Goal: Transaction & Acquisition: Purchase product/service

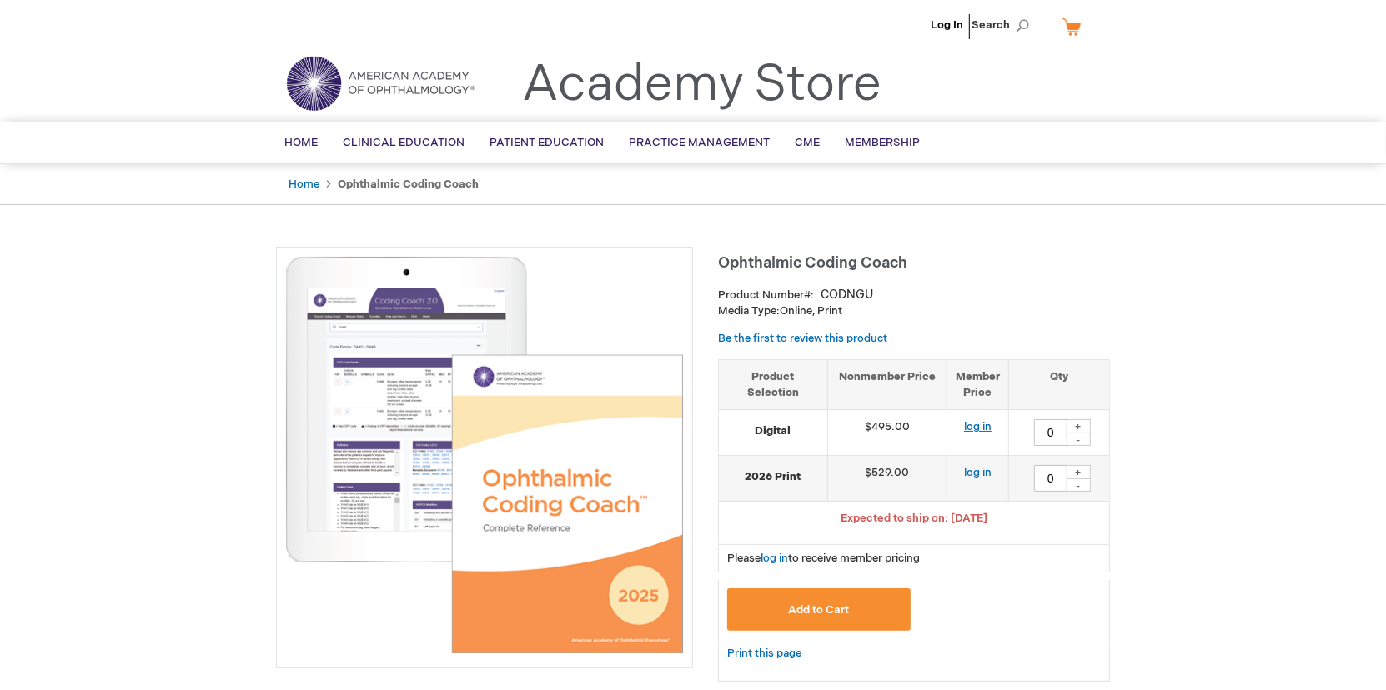
click at [988, 425] on link "log in" at bounding box center [978, 426] width 28 height 13
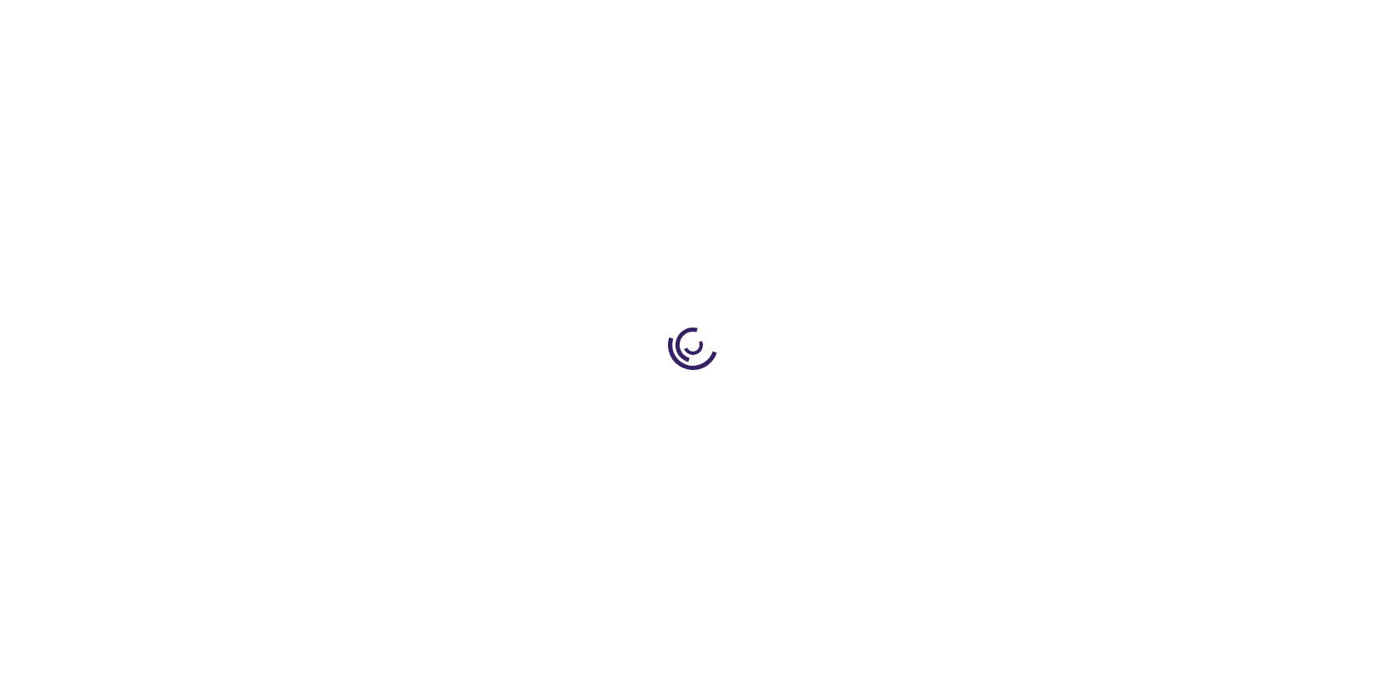
type input "0"
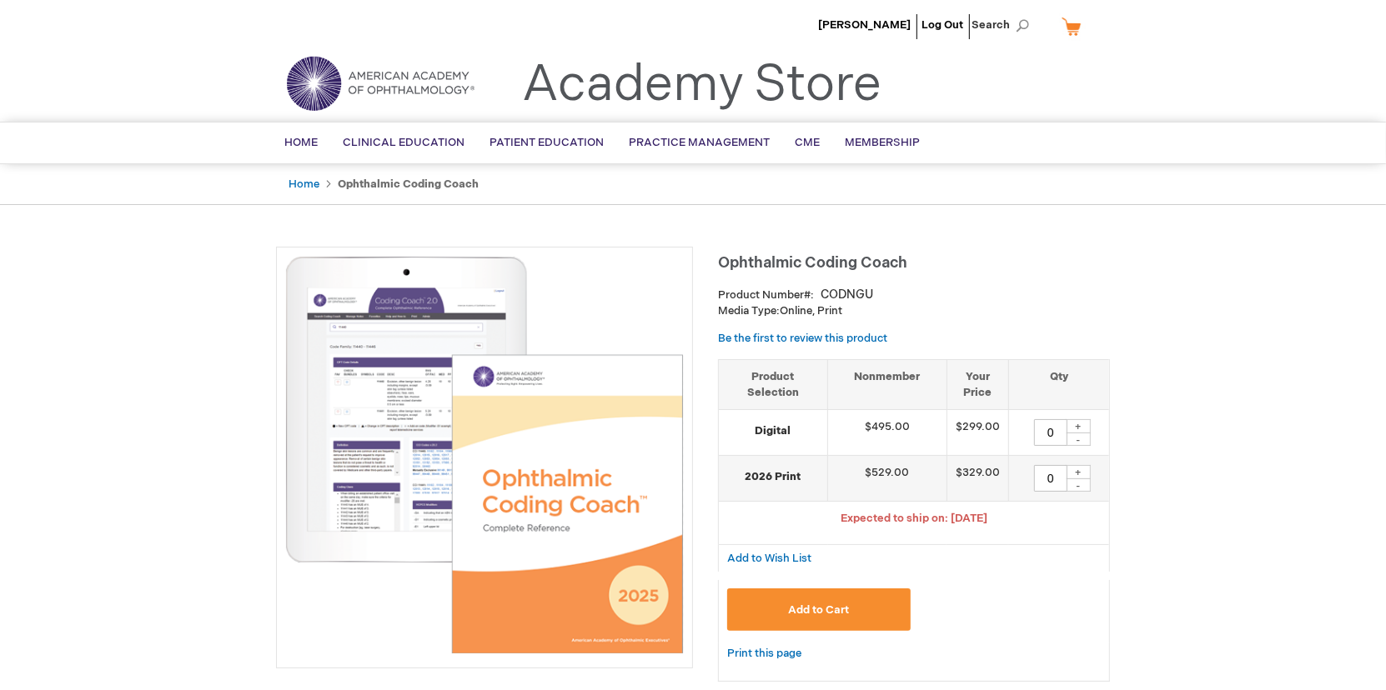
click at [1080, 423] on div "+" at bounding box center [1077, 426] width 25 height 14
type input "1"
click at [868, 603] on button "Add to Cart" at bounding box center [818, 610] width 183 height 43
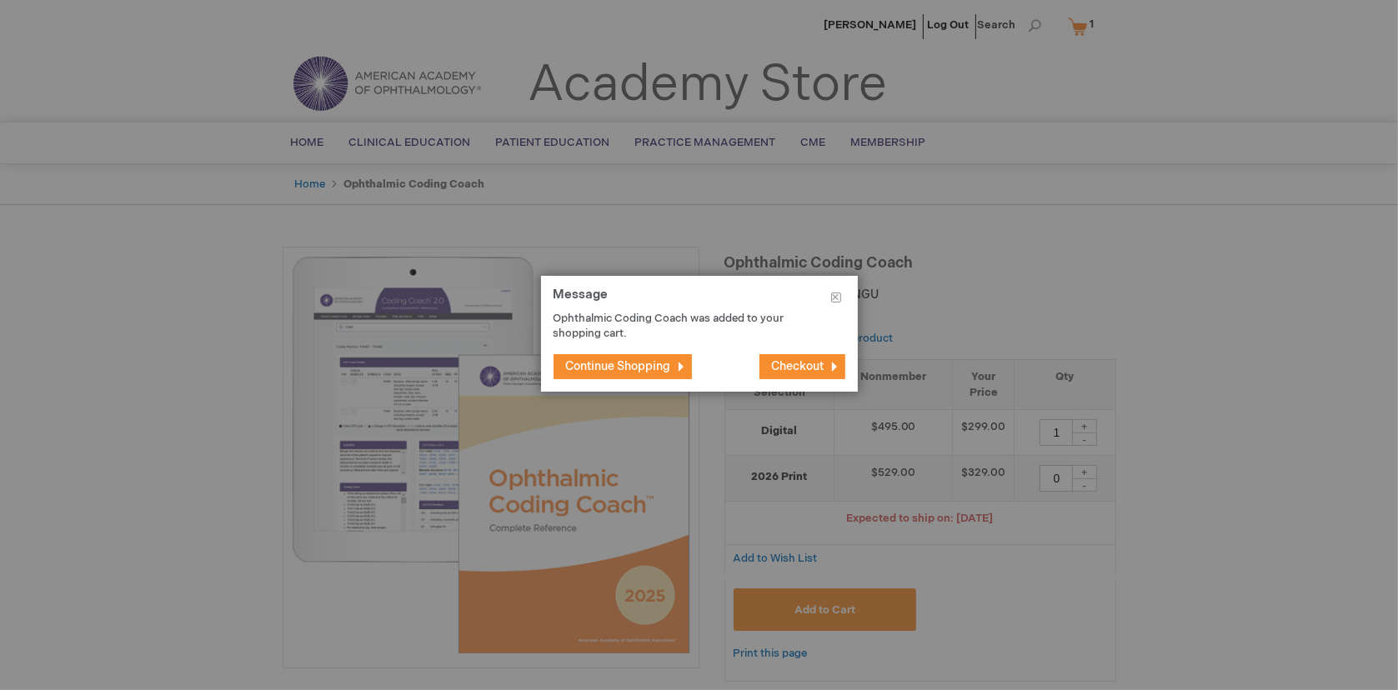
click at [787, 363] on span "Checkout" at bounding box center [798, 366] width 53 height 14
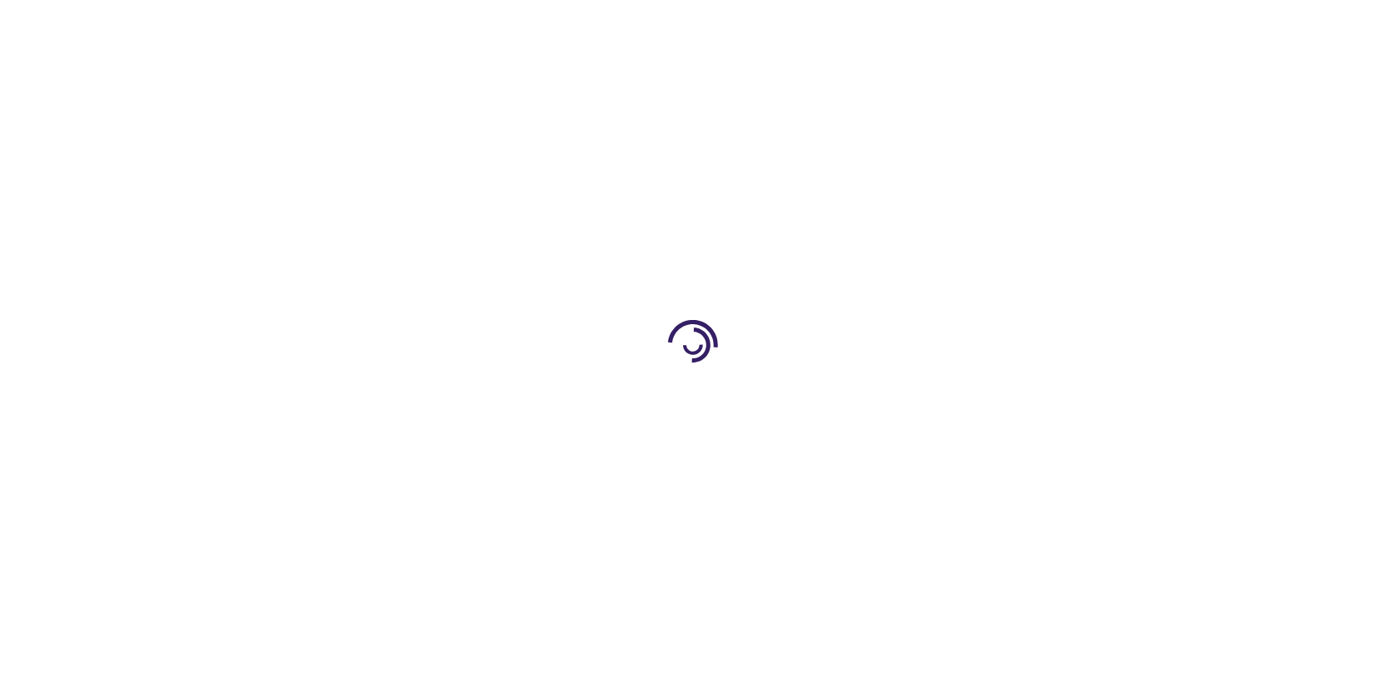
select select "US"
select select "39"
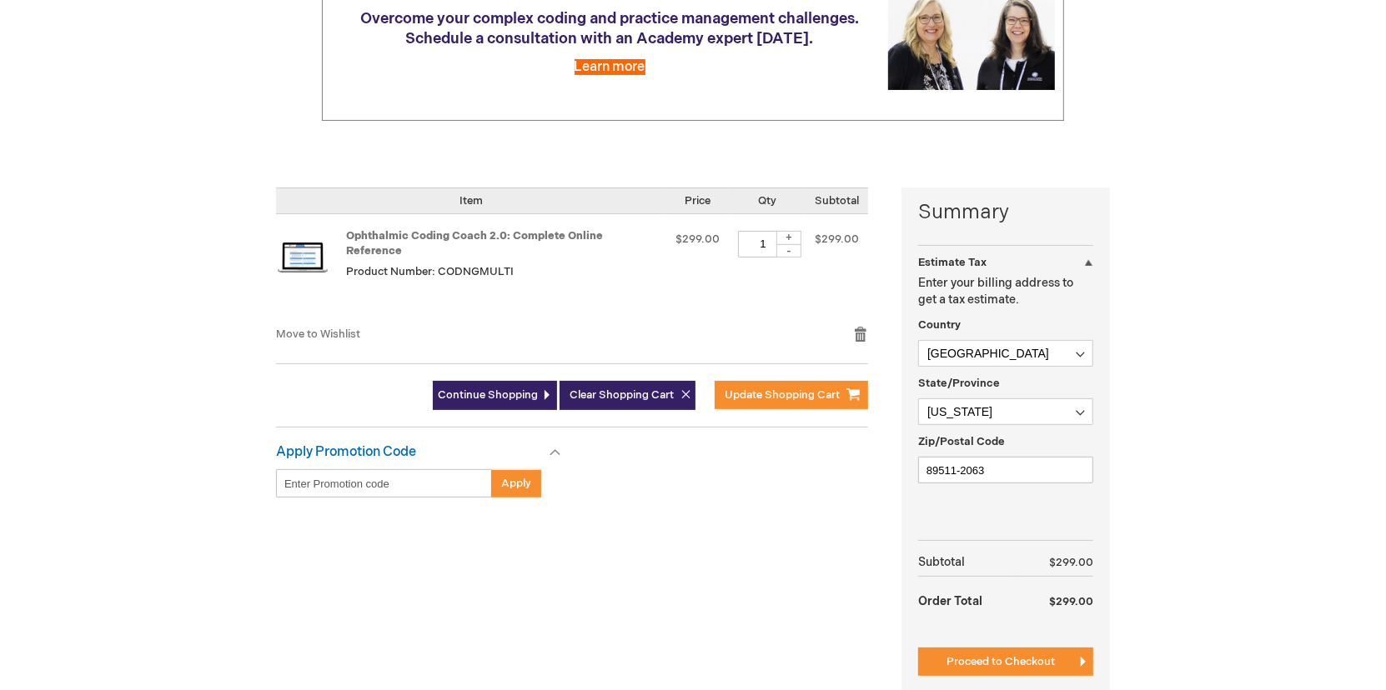
scroll to position [250, 0]
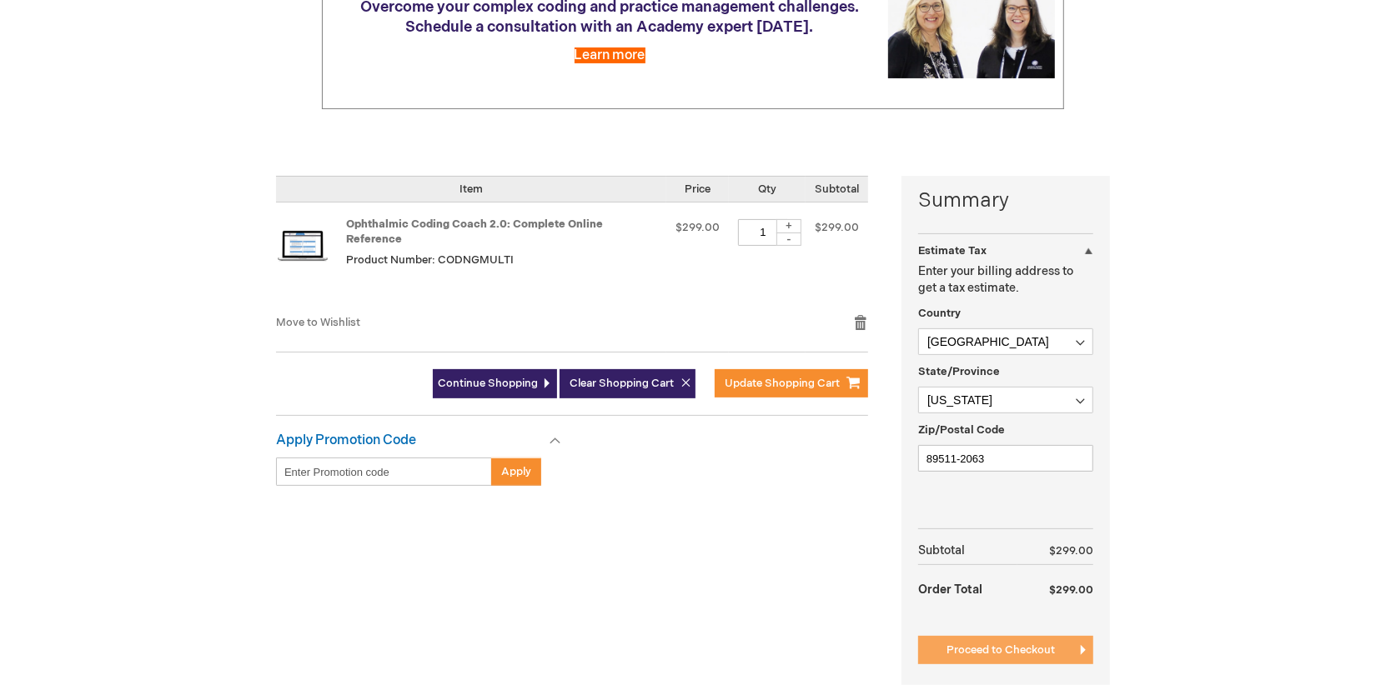
click at [985, 644] on span "Proceed to Checkout" at bounding box center [1000, 650] width 108 height 13
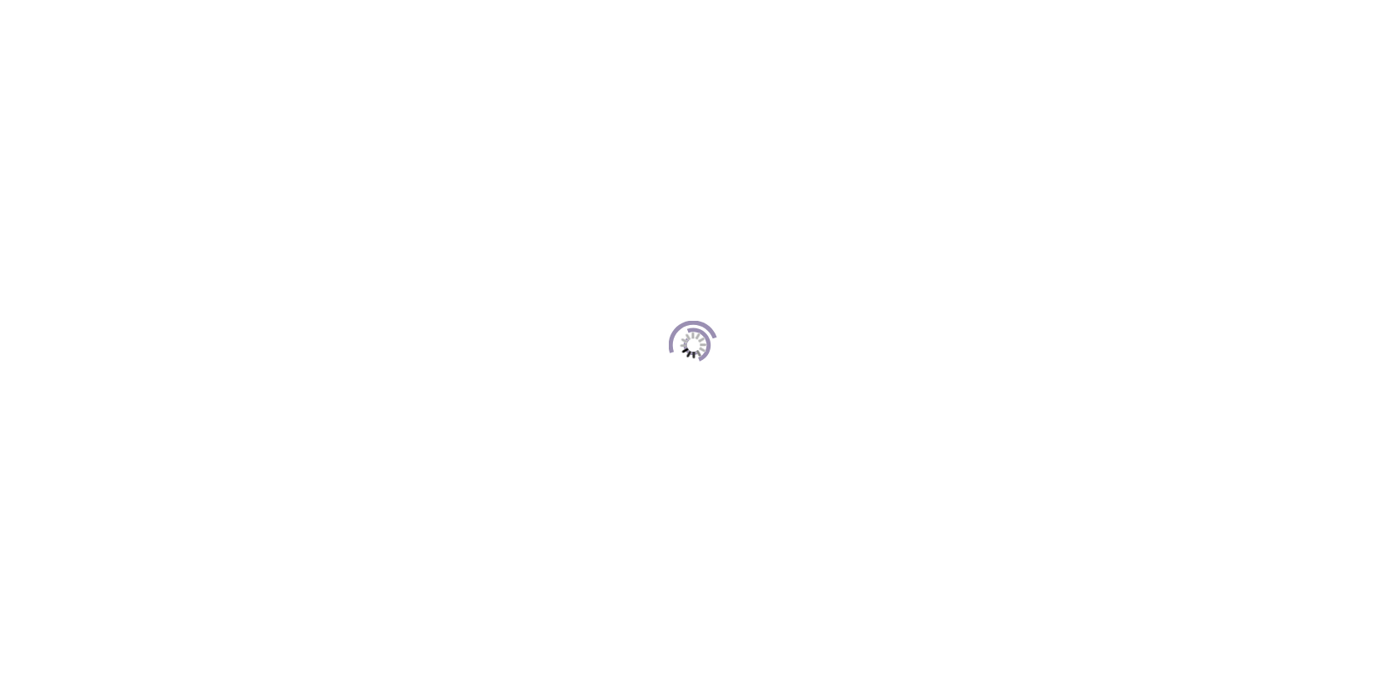
scroll to position [228, 0]
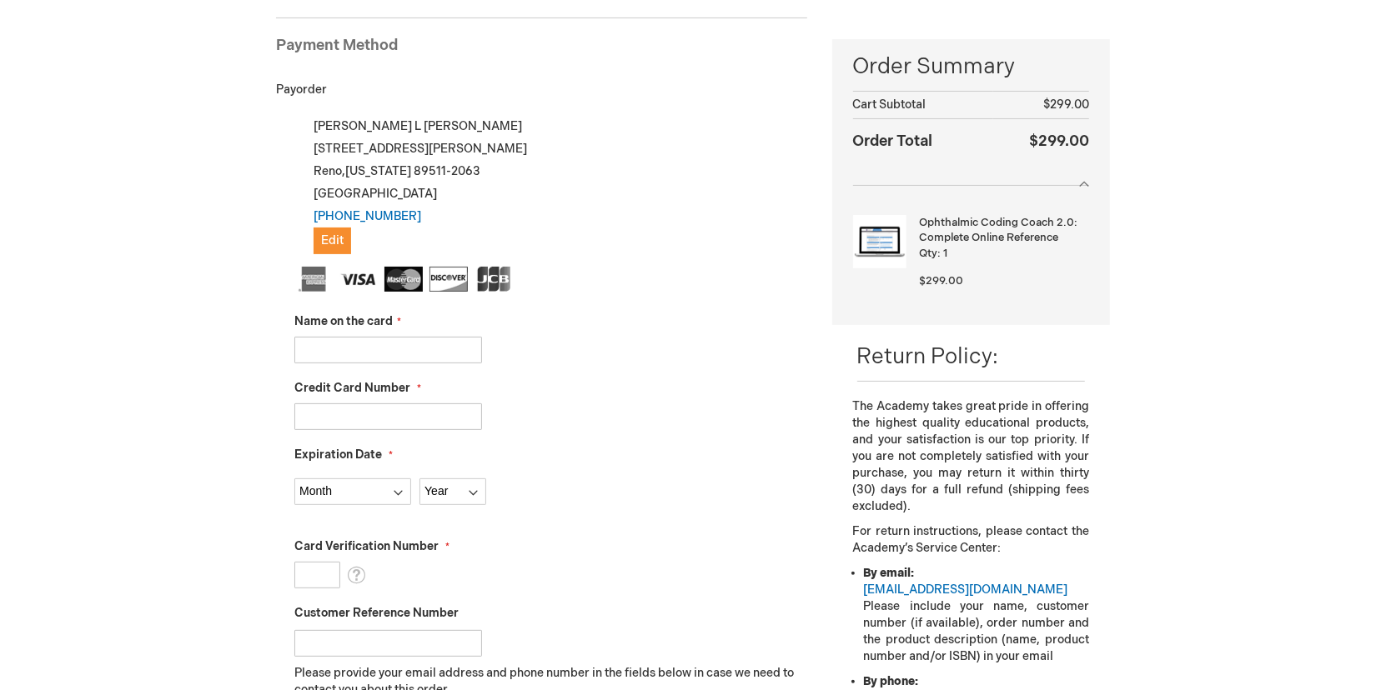
click at [388, 344] on input "Name on the card" at bounding box center [388, 350] width 188 height 27
type input "Steve Chang"
type input "4154177495406078"
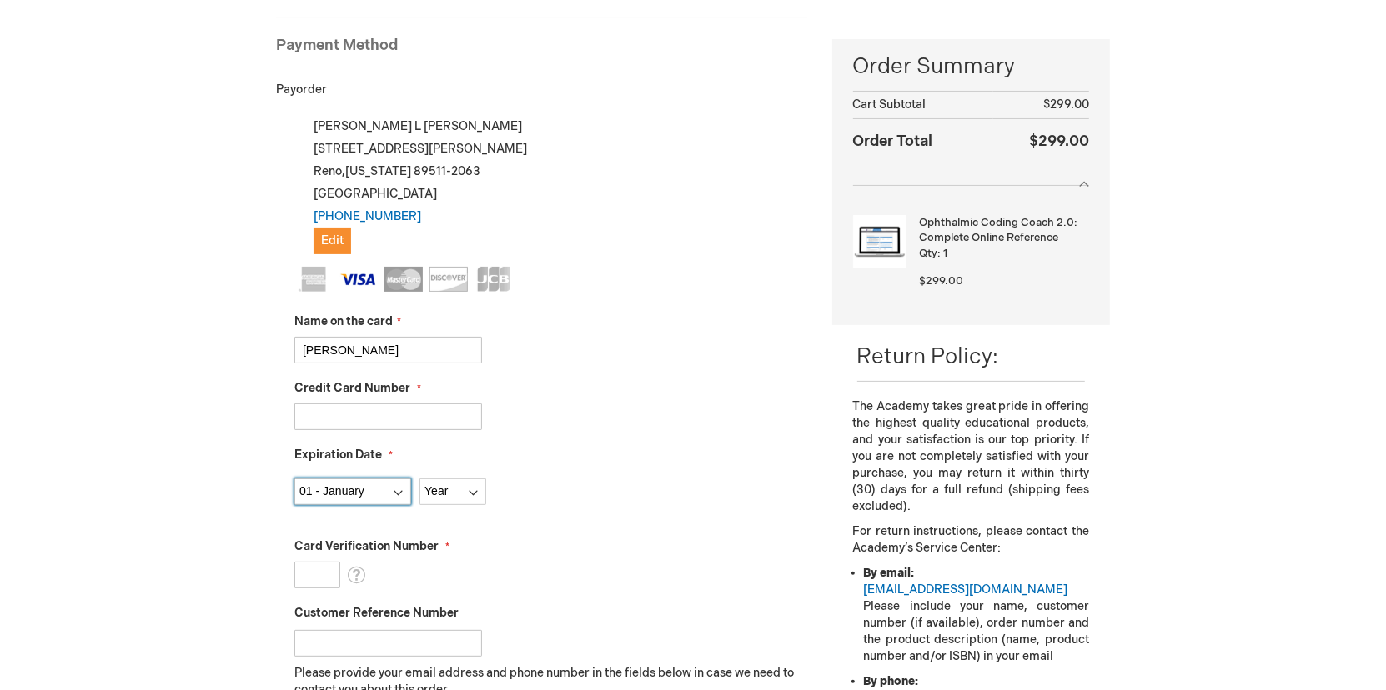
select select "3"
click at [443, 489] on select "Year 2025 2026 2027 2028 2029 2030 2031 2032 2033 2034 2035" at bounding box center [452, 492] width 67 height 27
select select "2029"
click at [419, 479] on select "Year 2025 2026 2027 2028 2029 2030 2031 2032 2033 2034 2035" at bounding box center [452, 492] width 67 height 27
click at [319, 571] on input "Card Verification Number" at bounding box center [317, 575] width 46 height 27
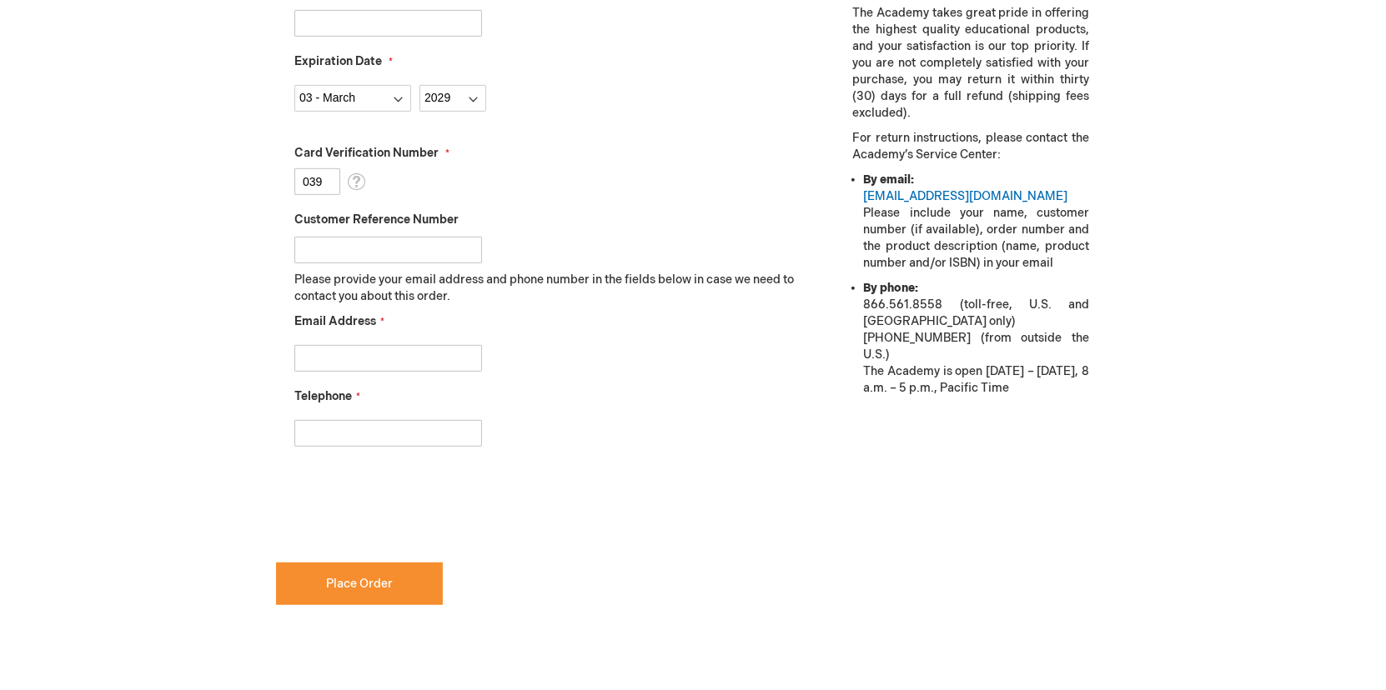
scroll to position [728, 0]
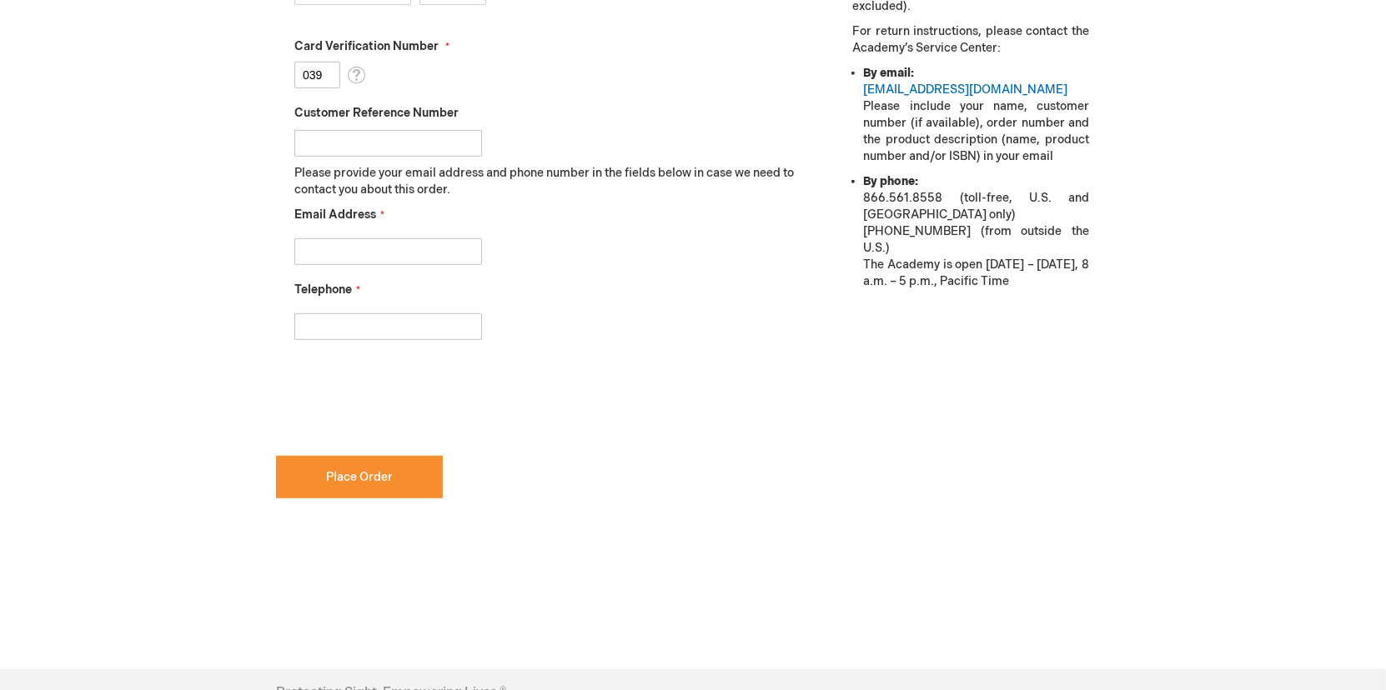
type input "039"
click at [400, 250] on input "Email Address" at bounding box center [388, 251] width 188 height 27
type input "jen@nevadaeye.com"
type input "7752602410"
click at [377, 330] on input "7752602410" at bounding box center [388, 326] width 188 height 27
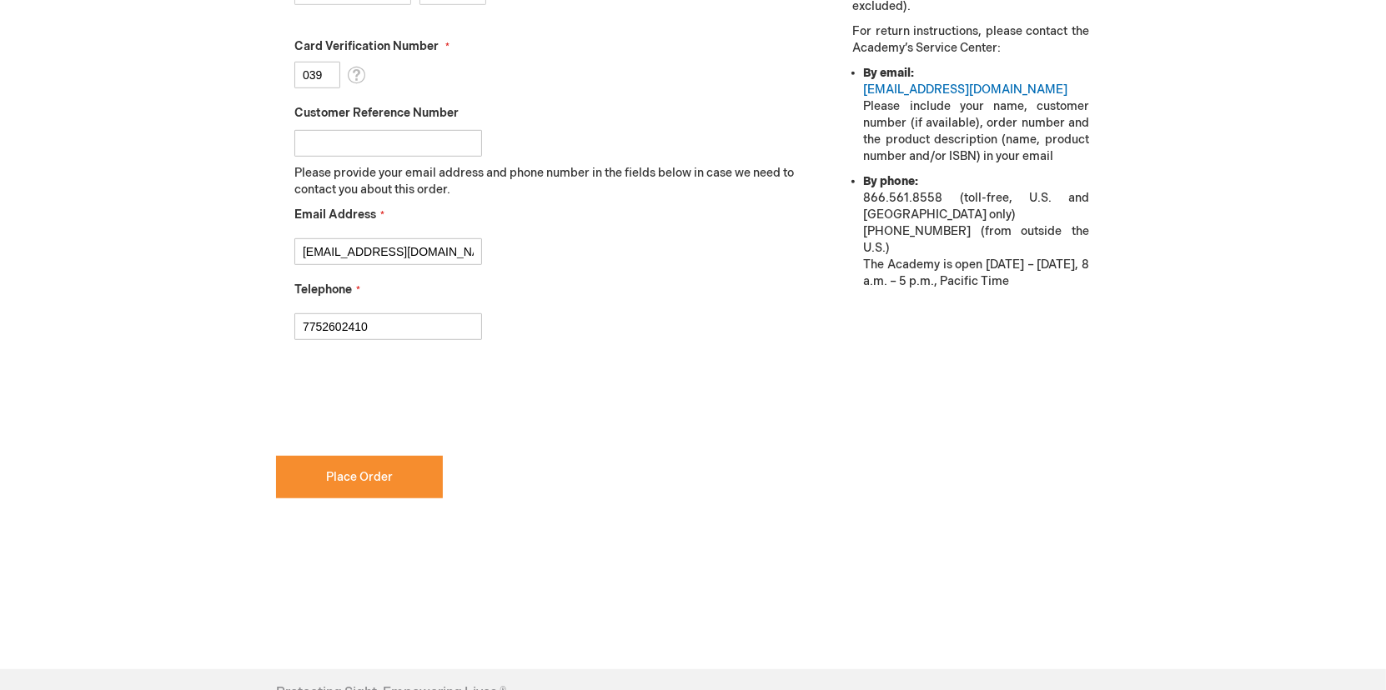
click at [619, 282] on div "Telephone 7752602410" at bounding box center [550, 311] width 513 height 58
checkbox input "true"
click at [349, 470] on span "Place Order" at bounding box center [359, 477] width 67 height 14
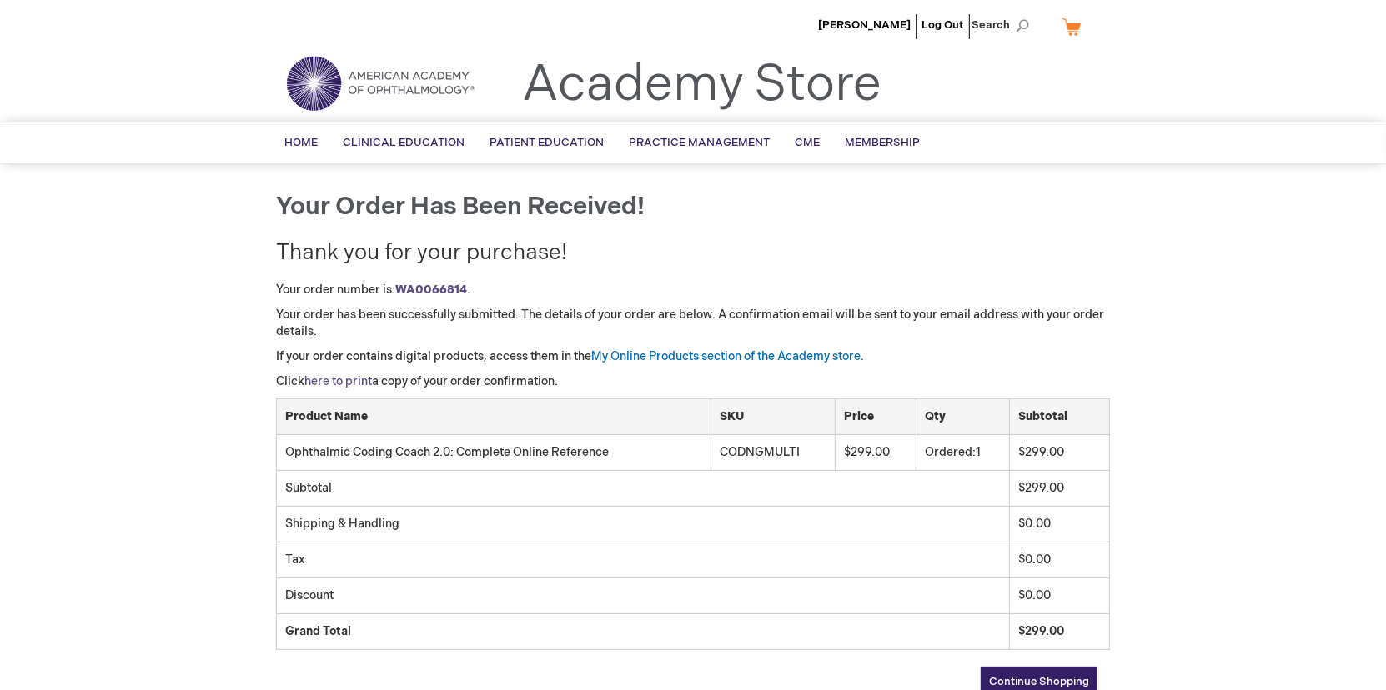
click at [353, 380] on link "here to print" at bounding box center [338, 381] width 68 height 14
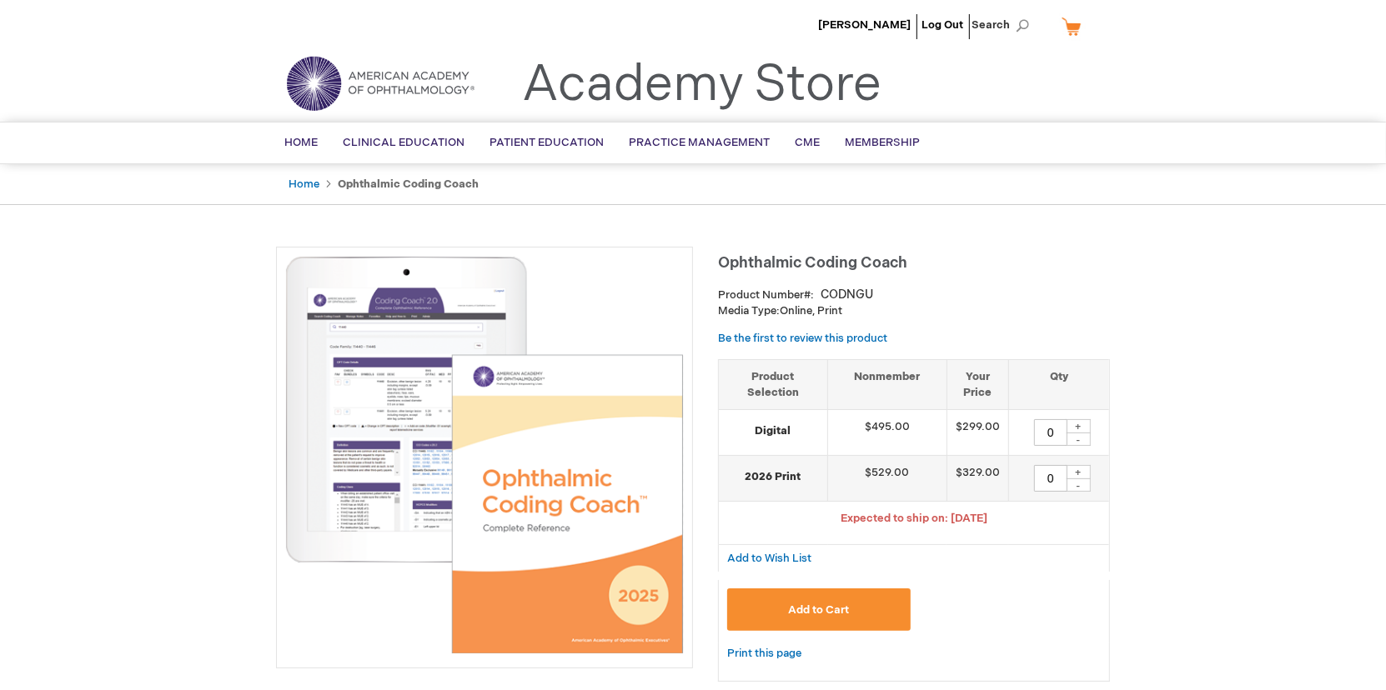
click at [1081, 470] on div "+" at bounding box center [1077, 472] width 25 height 14
type input "1"
click at [845, 606] on span "Add to Cart" at bounding box center [818, 610] width 61 height 13
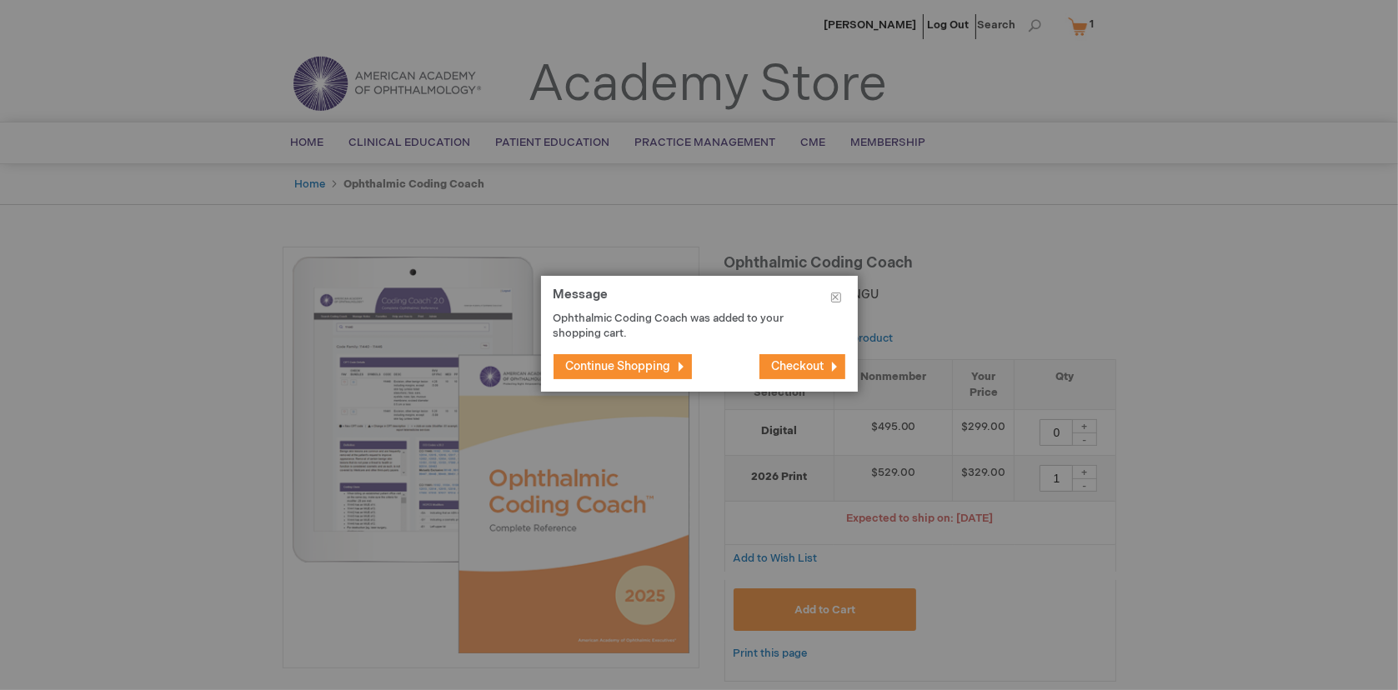
click at [805, 361] on span "Checkout" at bounding box center [798, 366] width 53 height 14
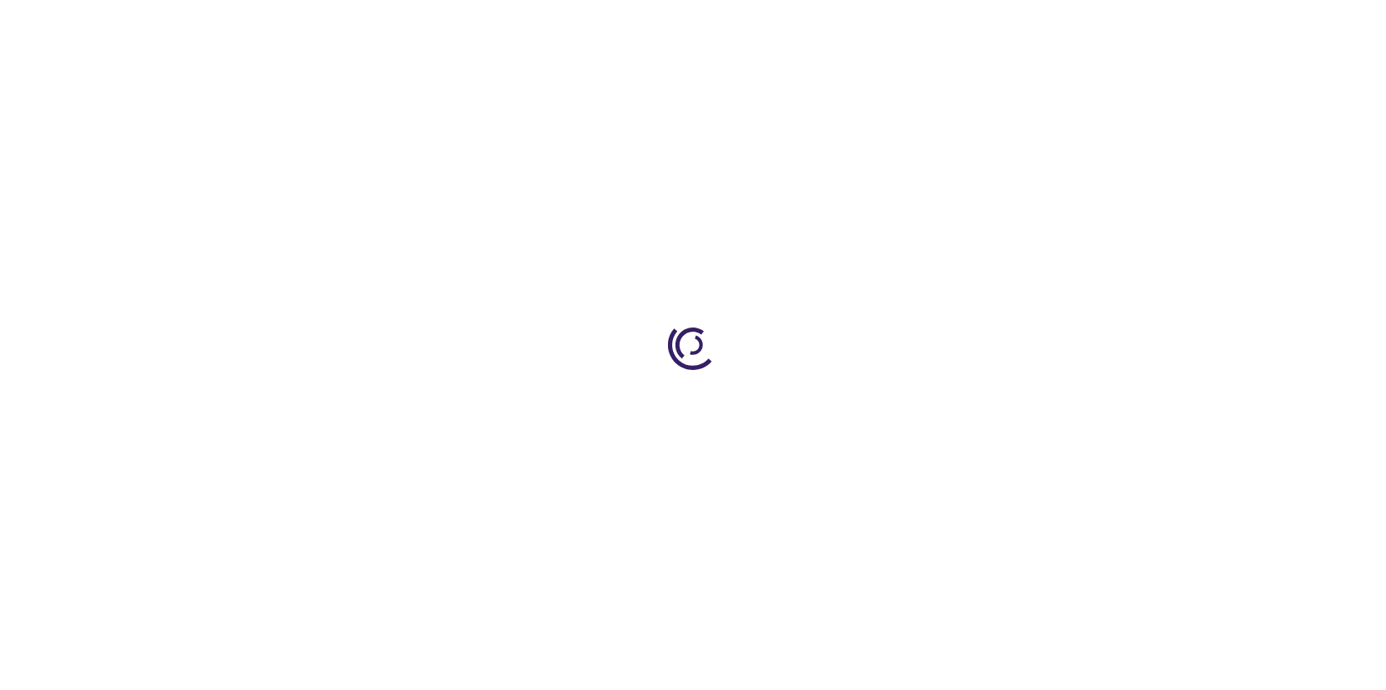
select select "US"
select select "39"
